Goal: Information Seeking & Learning: Learn about a topic

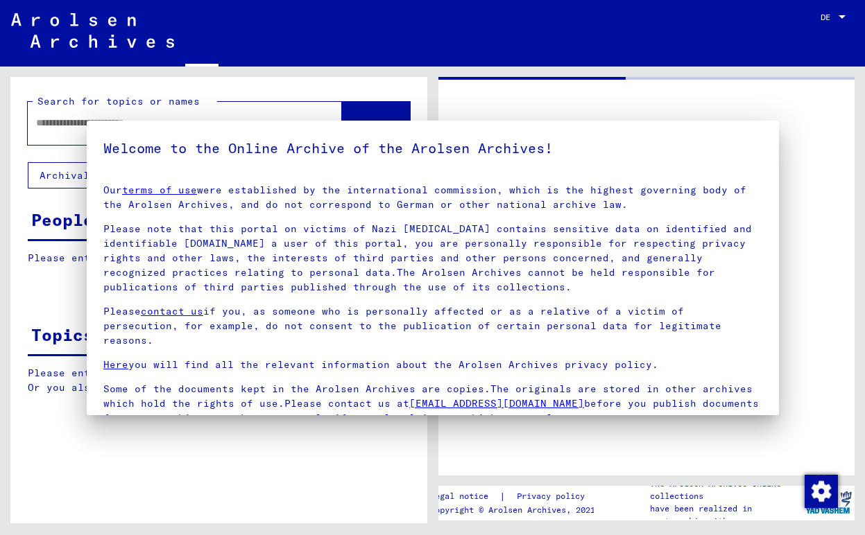
type input "*******"
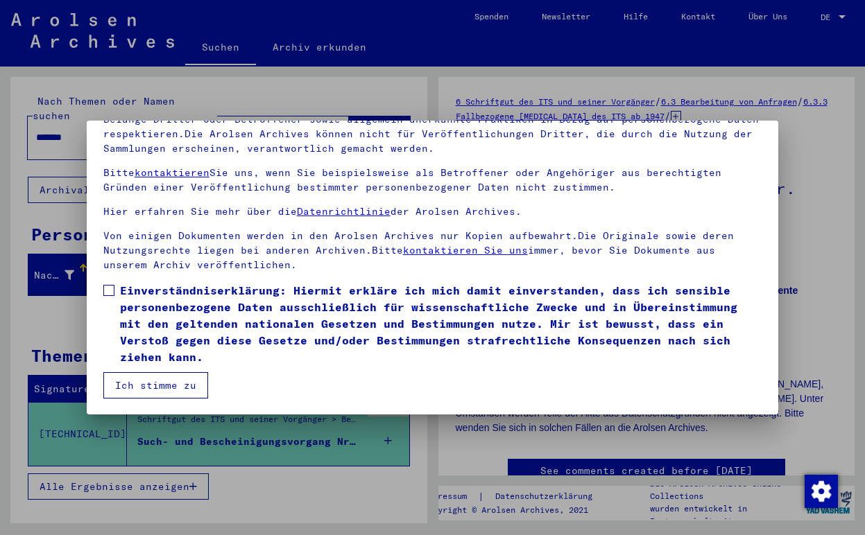
scroll to position [123, 0]
click at [108, 296] on span at bounding box center [108, 290] width 11 height 11
click at [126, 382] on button "Ich stimme zu" at bounding box center [155, 385] width 105 height 26
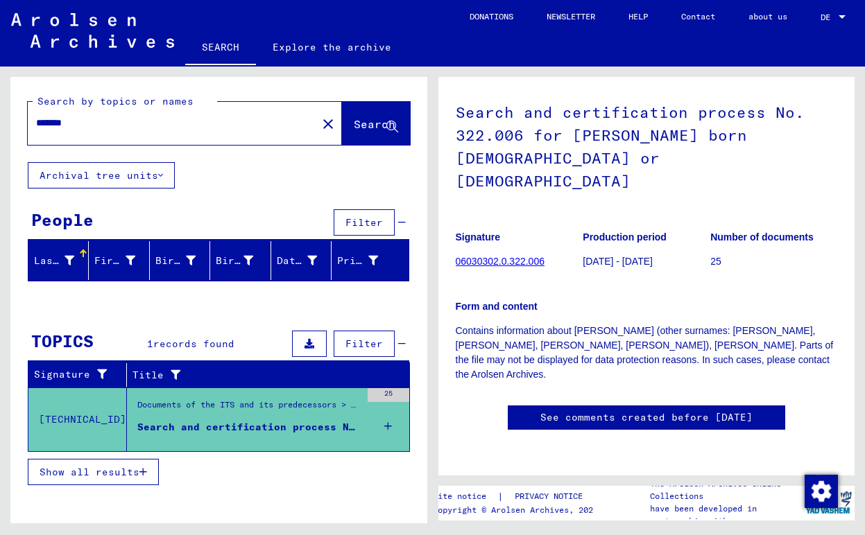
scroll to position [133, 0]
click at [470, 256] on link "06030302.0.322.006" at bounding box center [500, 261] width 89 height 11
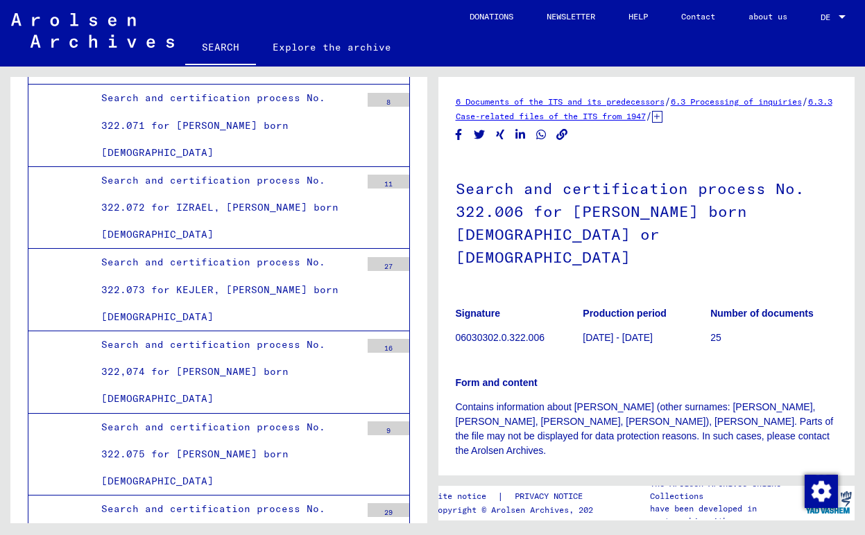
click at [478, 343] on p "06030302.0.322.006" at bounding box center [519, 338] width 127 height 15
click at [720, 121] on link "6.3.3 Case-related files of the ITS from 1947" at bounding box center [644, 108] width 377 height 25
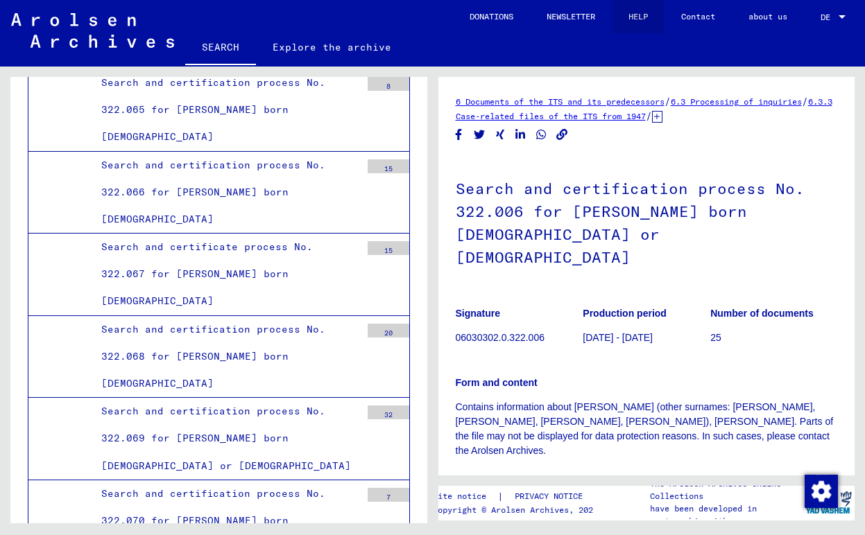
click at [649, 18] on link "HELP" at bounding box center [638, 16] width 53 height 33
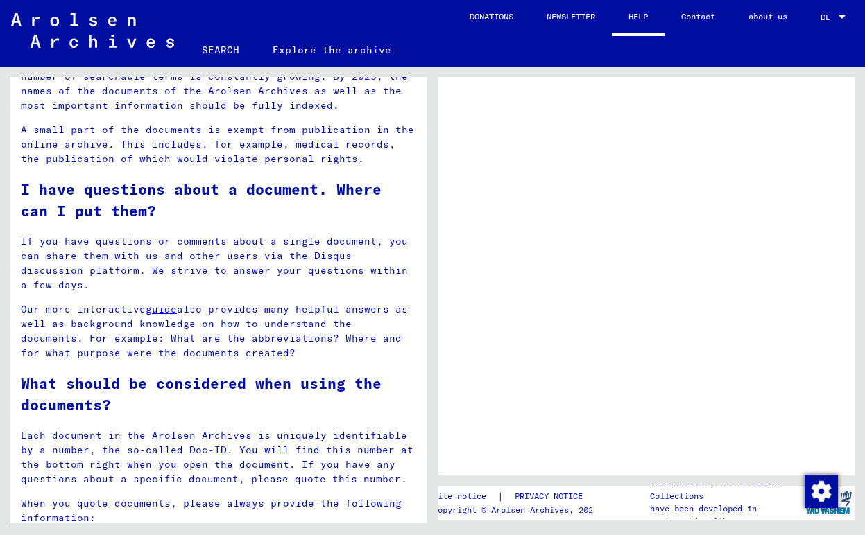
scroll to position [1252, 0]
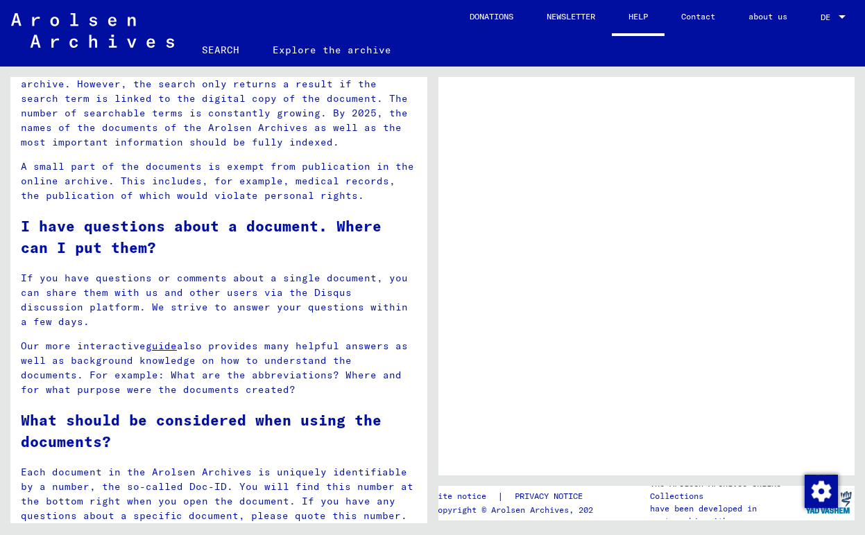
click at [146, 22] on link "inquiry" at bounding box center [130, 16] width 44 height 12
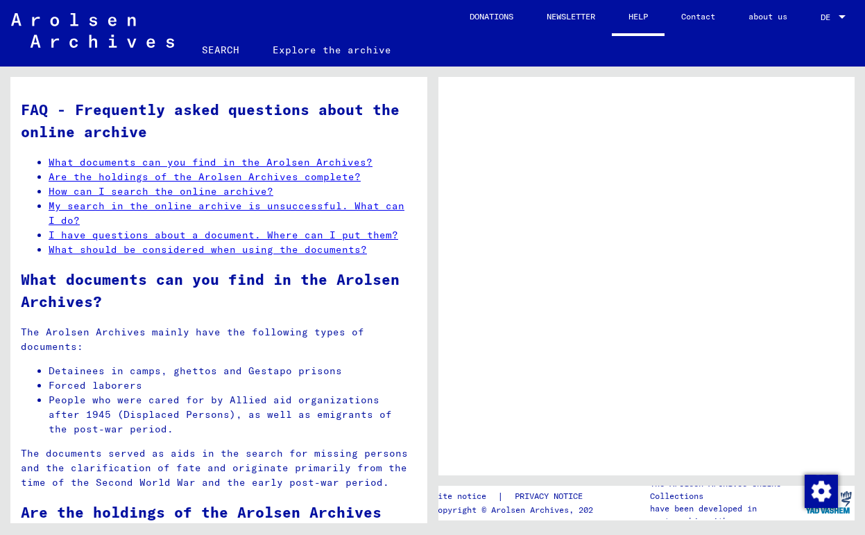
scroll to position [0, 0]
click at [472, 17] on link "DONATIONS" at bounding box center [491, 16] width 77 height 33
